Goal: Use online tool/utility: Utilize a website feature to perform a specific function

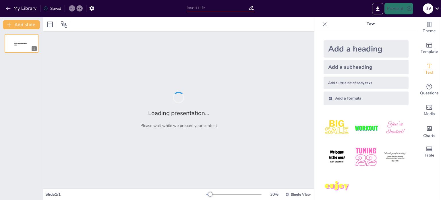
type input "Imported identitas nasional 2.pptx"
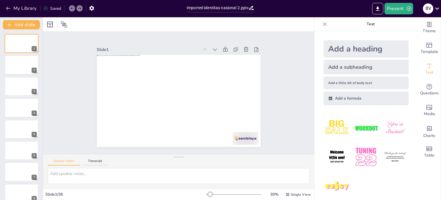
scroll to position [605, 0]
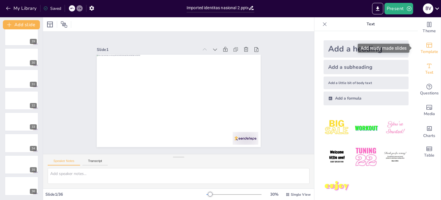
click at [422, 50] on span "Template" at bounding box center [430, 52] width 18 height 6
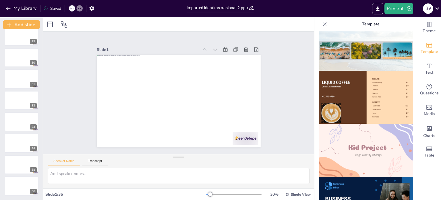
scroll to position [338, 0]
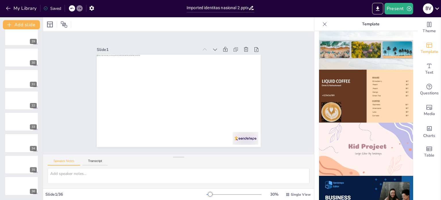
click at [357, 82] on img at bounding box center [366, 95] width 94 height 53
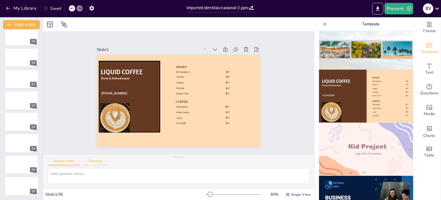
click at [97, 159] on button "Transcript" at bounding box center [95, 162] width 26 height 6
click at [322, 24] on icon at bounding box center [325, 24] width 6 height 6
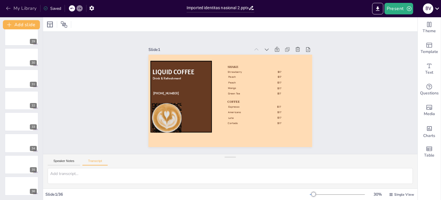
click at [5, 10] on icon "button" at bounding box center [8, 8] width 6 height 6
